Goal: Task Accomplishment & Management: Manage account settings

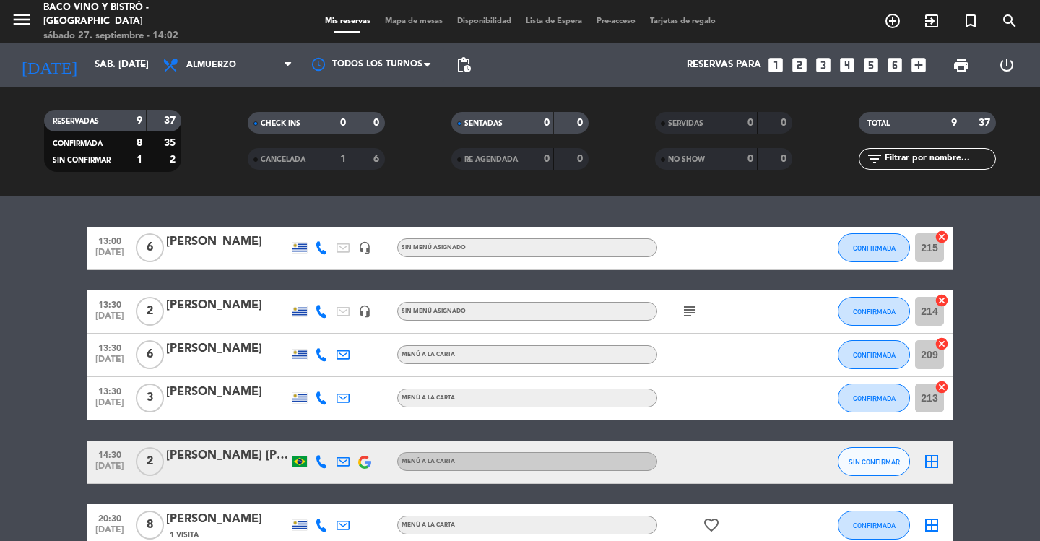
scroll to position [211, 0]
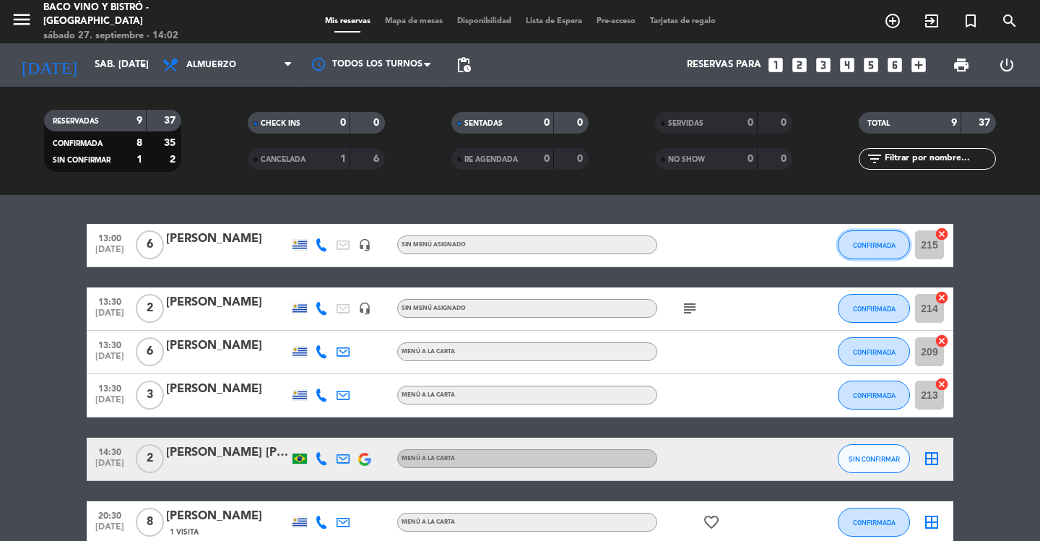
click at [890, 243] on span "CONFIRMADA" at bounding box center [874, 245] width 43 height 8
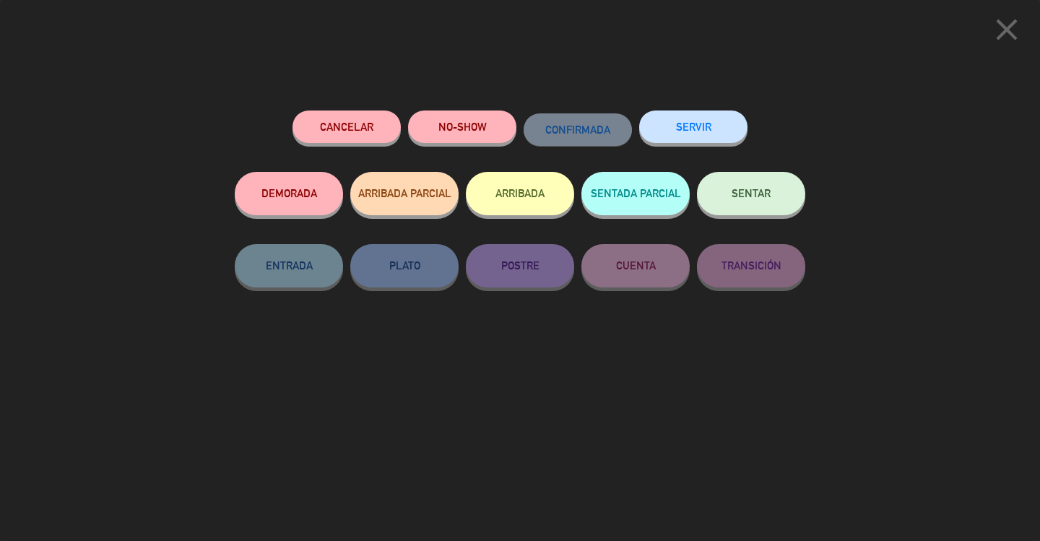
click at [548, 183] on button "ARRIBADA" at bounding box center [520, 193] width 108 height 43
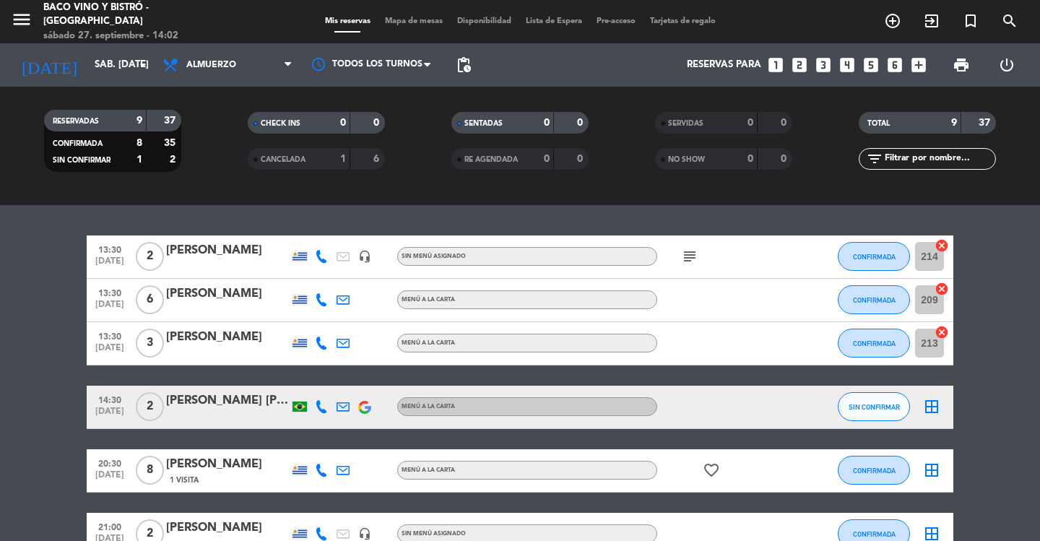
scroll to position [242, 0]
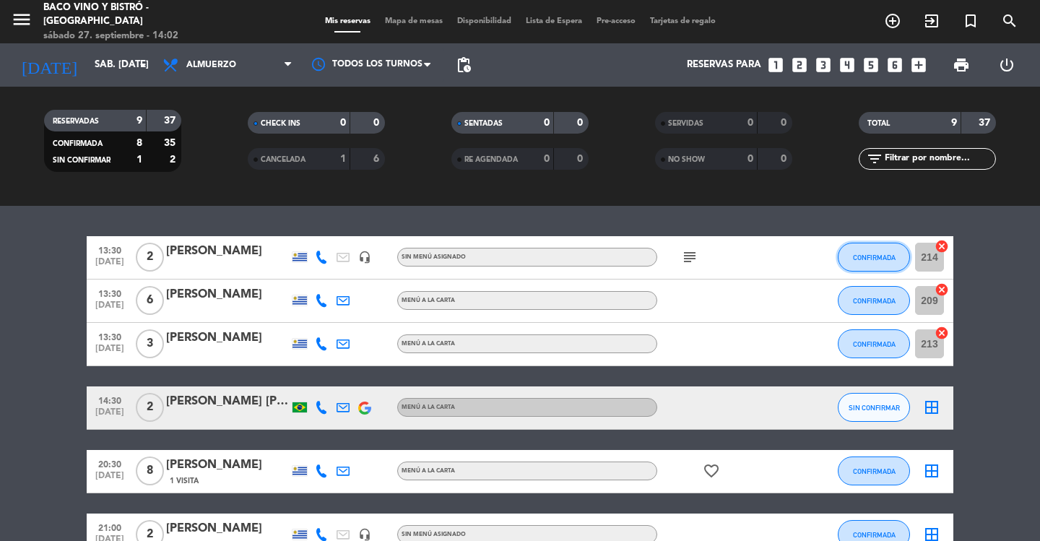
click at [870, 255] on span "CONFIRMADA" at bounding box center [874, 257] width 43 height 8
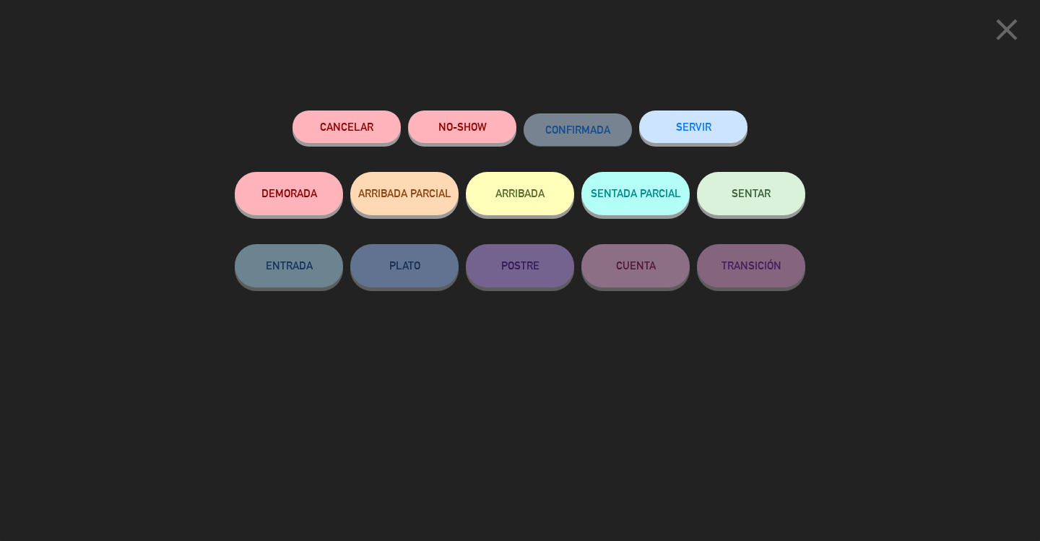
click at [527, 192] on button "ARRIBADA" at bounding box center [520, 193] width 108 height 43
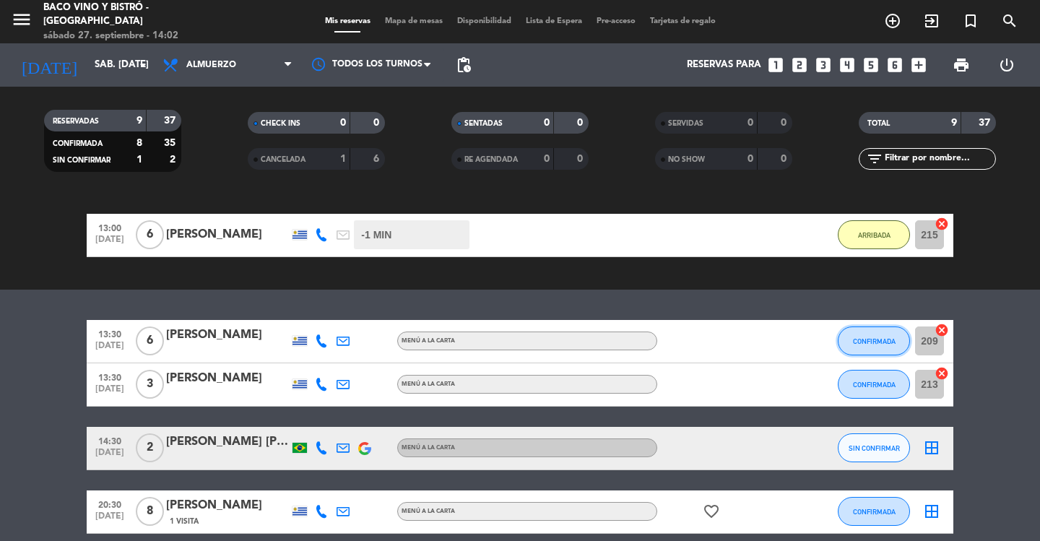
click at [856, 347] on button "CONFIRMADA" at bounding box center [874, 340] width 72 height 29
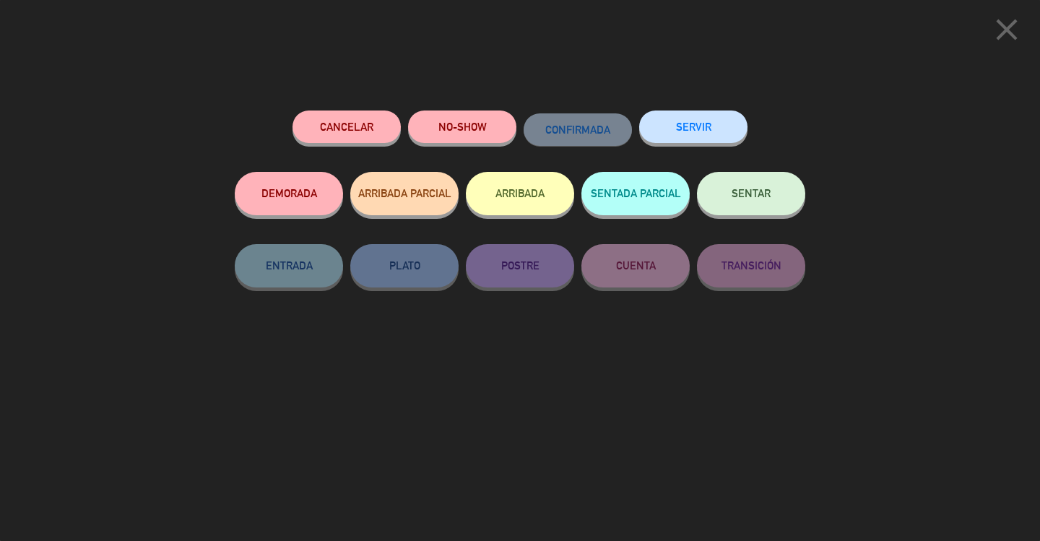
click at [521, 187] on button "ARRIBADA" at bounding box center [520, 193] width 108 height 43
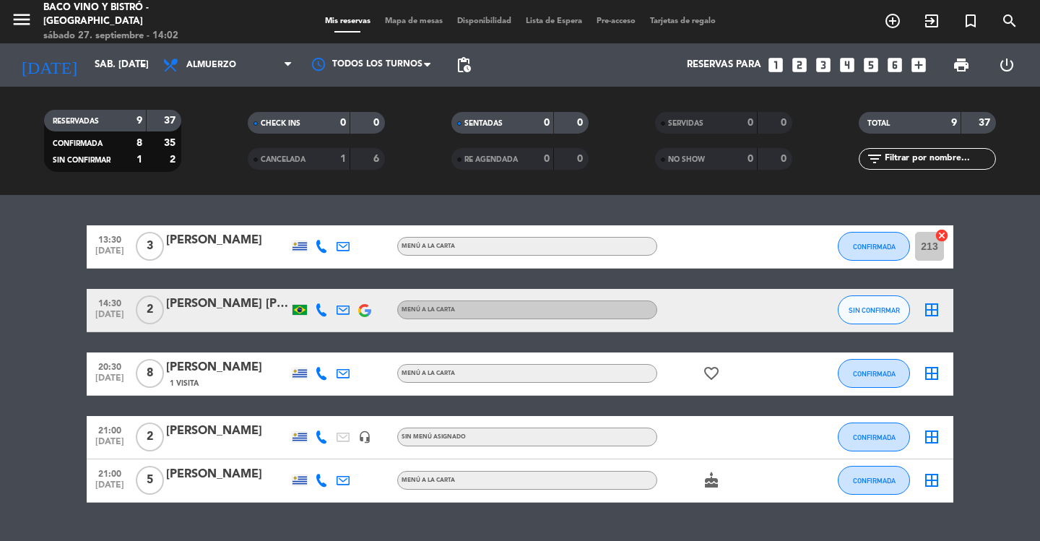
scroll to position [382, 0]
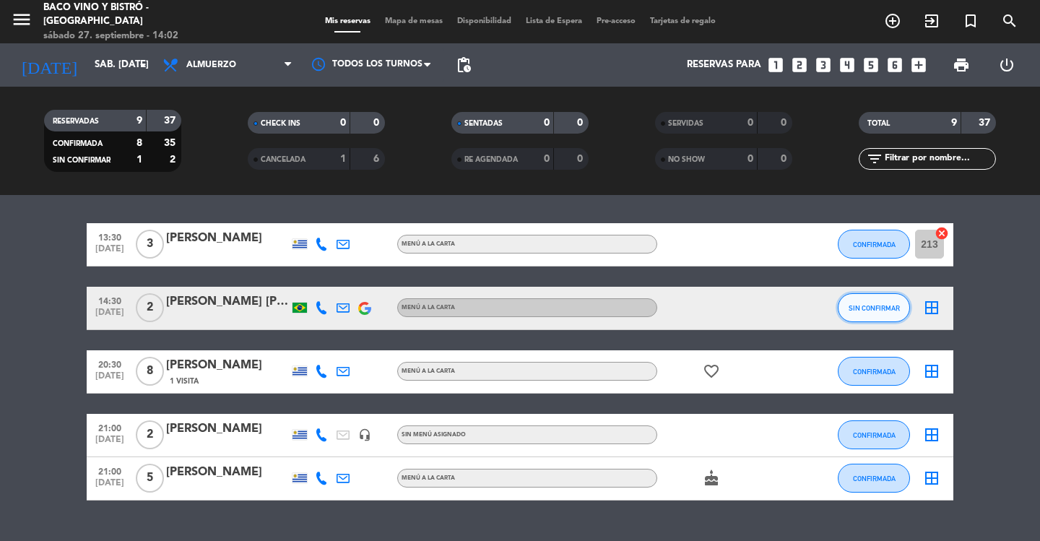
click at [896, 318] on button "SIN CONFIRMAR" at bounding box center [874, 307] width 72 height 29
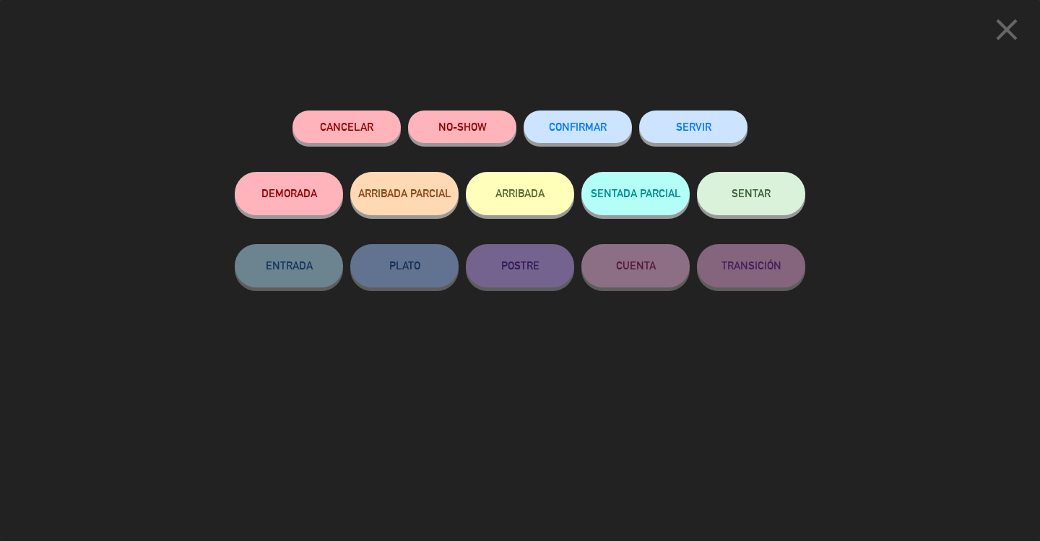
click at [550, 127] on span "CONFIRMAR" at bounding box center [578, 127] width 58 height 12
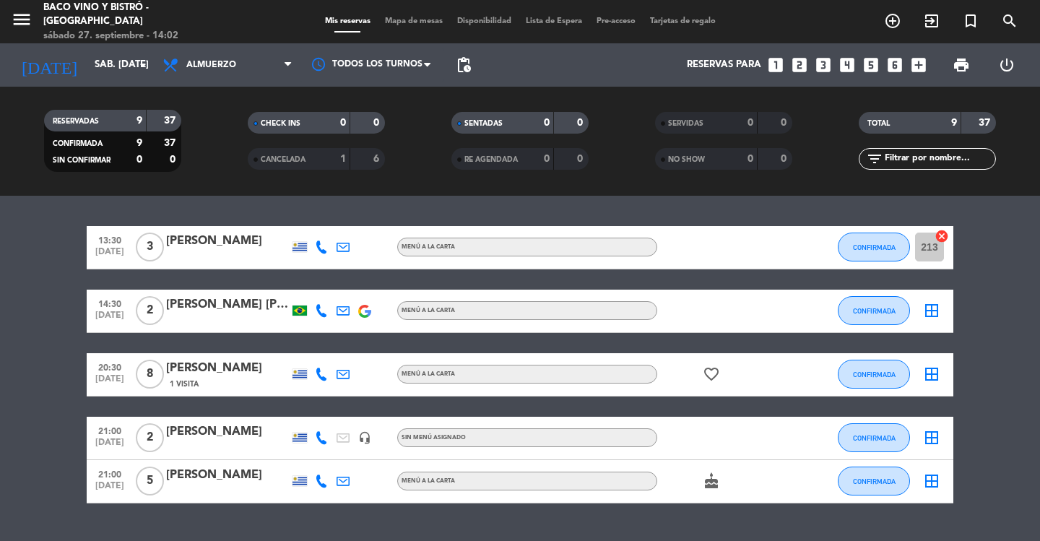
scroll to position [394, 0]
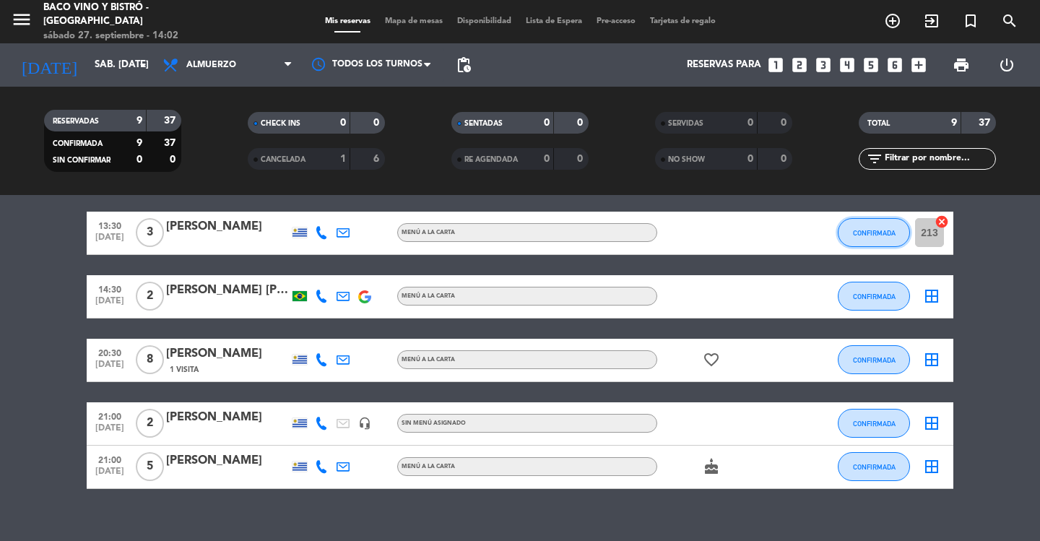
click at [857, 233] on span "CONFIRMADA" at bounding box center [874, 233] width 43 height 8
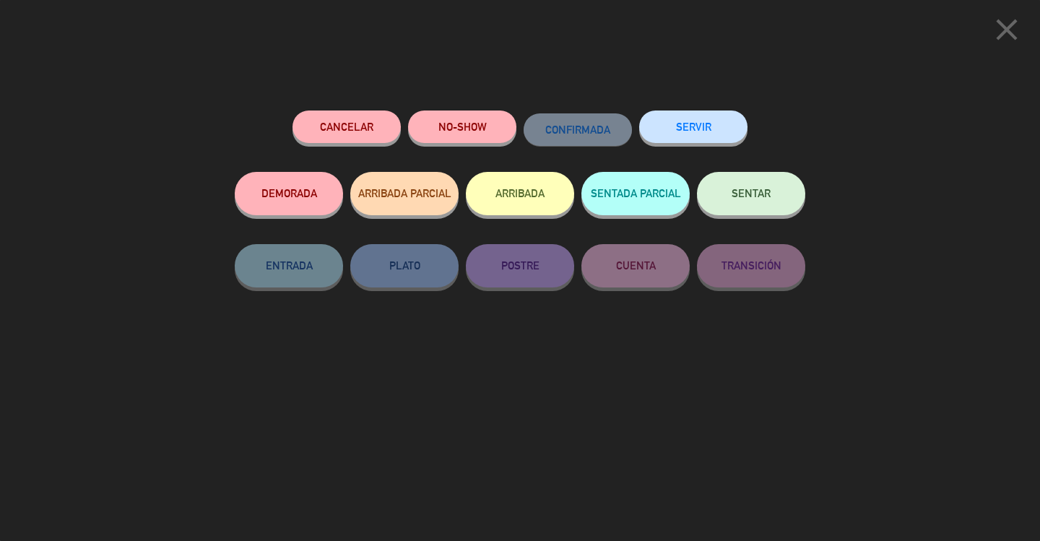
click at [521, 191] on button "ARRIBADA" at bounding box center [520, 193] width 108 height 43
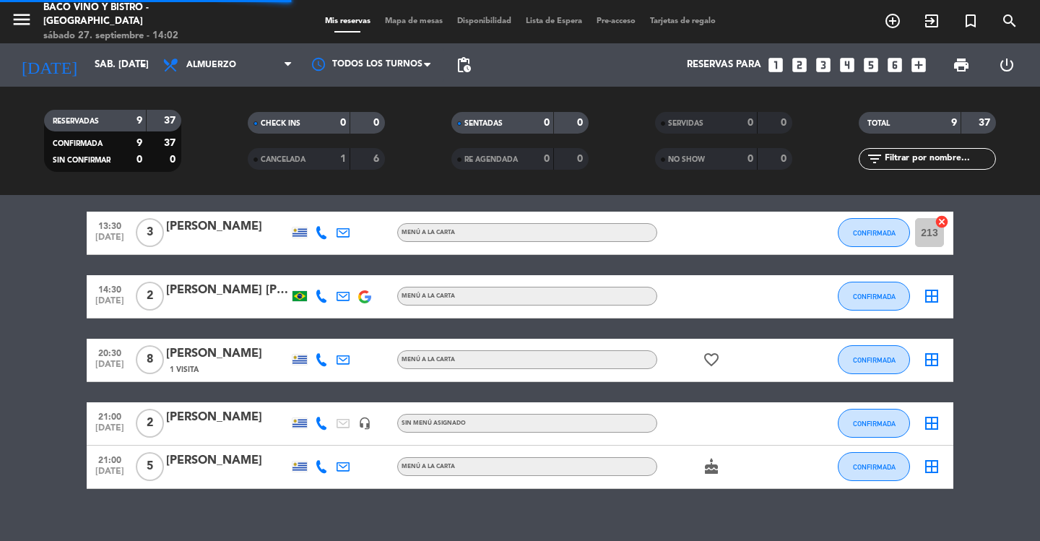
scroll to position [393, 0]
